Goal: Find specific page/section: Find specific page/section

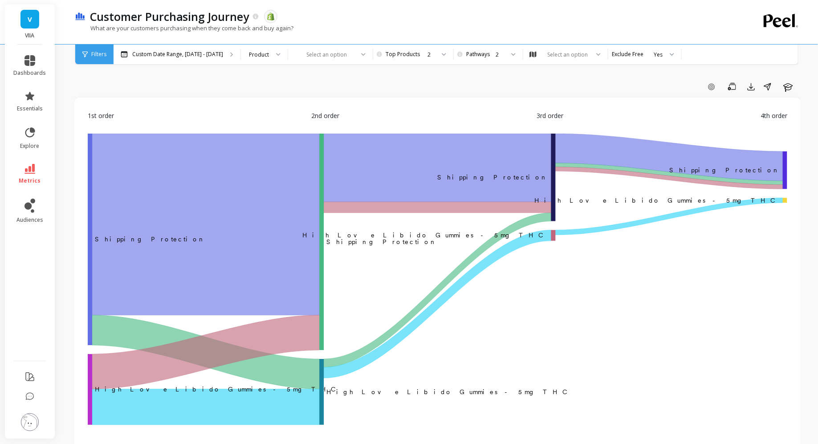
scroll to position [114, 0]
click at [97, 54] on span "Filters" at bounding box center [98, 54] width 15 height 7
click at [85, 51] on icon at bounding box center [84, 54] width 5 height 6
click at [28, 22] on span "V" at bounding box center [30, 19] width 4 height 10
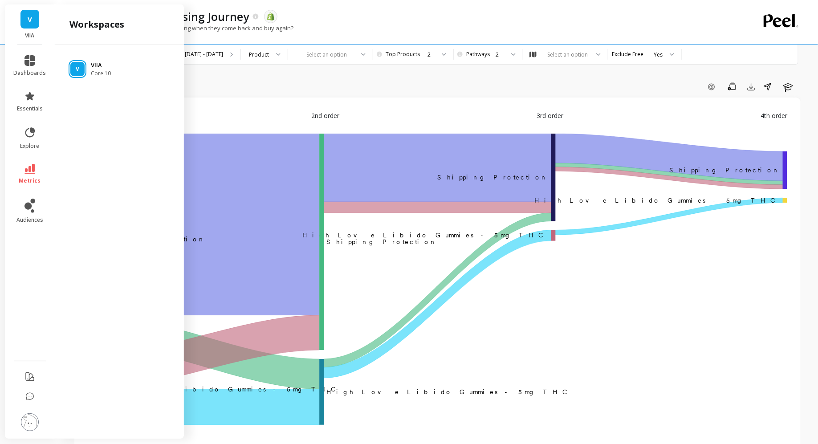
click at [85, 71] on div "V VIIA Core 10" at bounding box center [119, 69] width 114 height 16
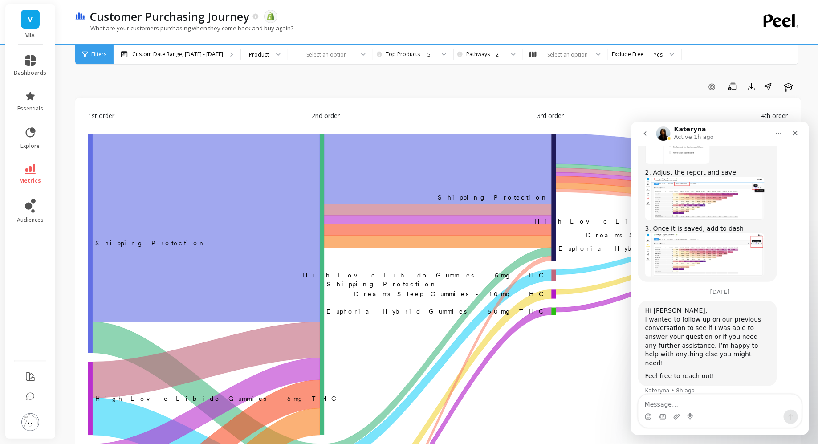
scroll to position [1258, 0]
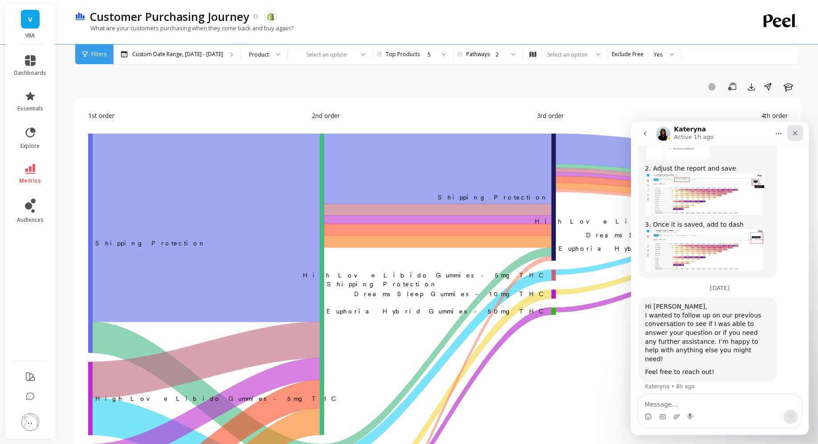
click at [797, 133] on icon "Close" at bounding box center [794, 132] width 7 height 7
